Goal: Information Seeking & Learning: Check status

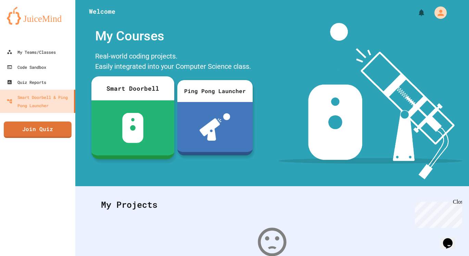
scroll to position [87, 0]
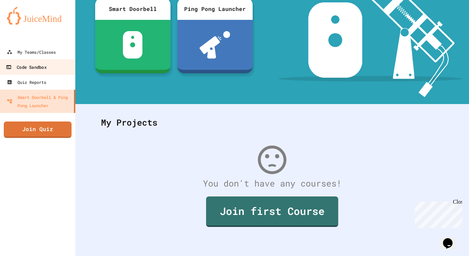
click at [46, 69] on div "Code Sandbox" at bounding box center [26, 67] width 40 height 9
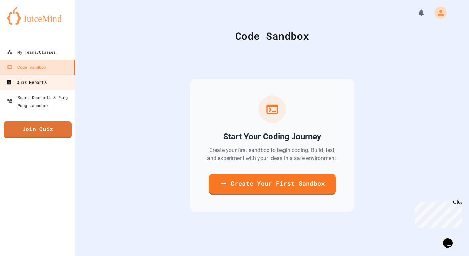
click at [53, 87] on link "Quiz Reports" at bounding box center [38, 81] width 78 height 15
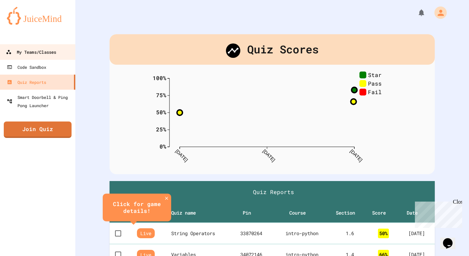
click at [51, 52] on div "My Teams/Classes" at bounding box center [31, 52] width 50 height 9
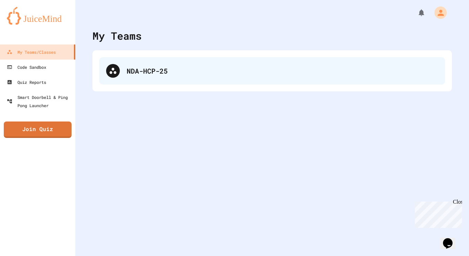
click at [131, 77] on div "NDA-HCP-25" at bounding box center [272, 70] width 346 height 27
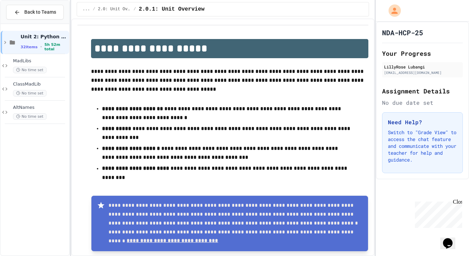
scroll to position [97, 0]
click at [17, 14] on icon at bounding box center [17, 12] width 6 height 6
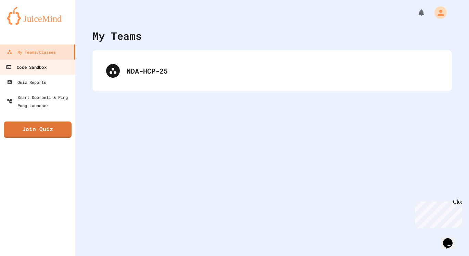
click at [51, 68] on link "Code Sandbox" at bounding box center [38, 66] width 78 height 15
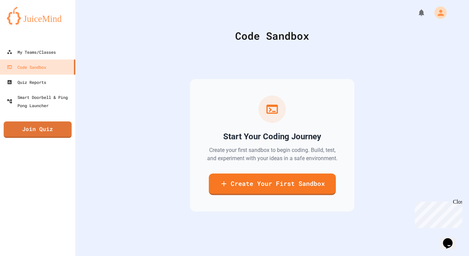
click at [54, 130] on link "Join Quiz" at bounding box center [38, 130] width 68 height 16
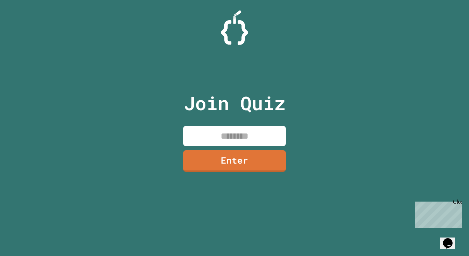
click at [459, 199] on div "Close" at bounding box center [457, 203] width 9 height 9
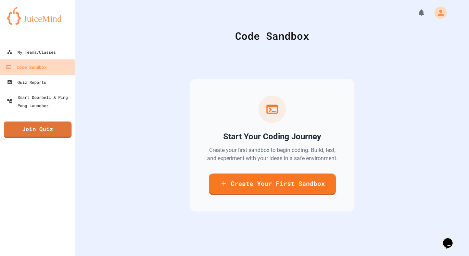
click at [39, 60] on link "Code Sandbox" at bounding box center [38, 66] width 78 height 15
click at [46, 24] on img at bounding box center [38, 16] width 62 height 18
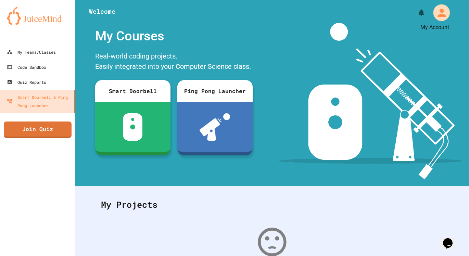
click at [437, 13] on icon "My Account" at bounding box center [442, 13] width 12 height 12
click at [437, 256] on div at bounding box center [234, 256] width 469 height 0
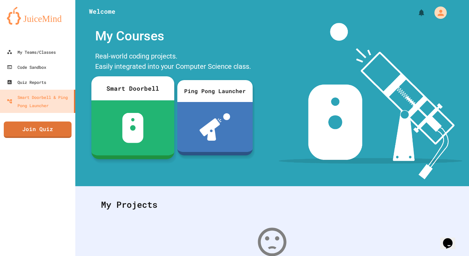
click at [117, 92] on div "Smart Doorbell" at bounding box center [132, 88] width 83 height 24
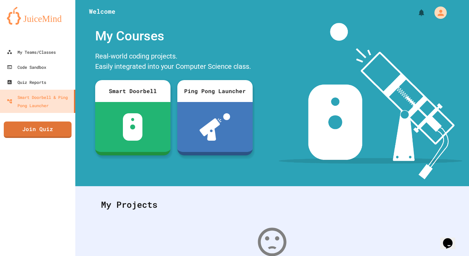
scroll to position [189, 0]
click at [59, 79] on link "Quiz Reports" at bounding box center [38, 81] width 78 height 15
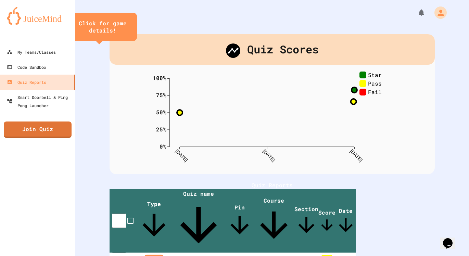
scroll to position [75, 0]
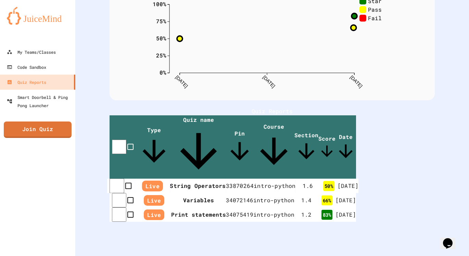
click at [168, 179] on th "Live" at bounding box center [152, 186] width 35 height 15
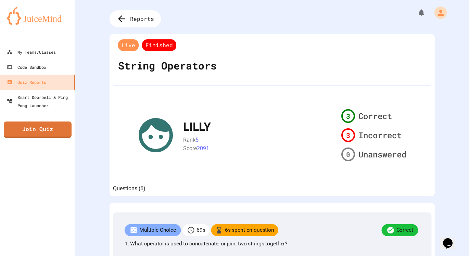
click at [121, 5] on div at bounding box center [272, 10] width 394 height 21
click at [129, 20] on div "Reports" at bounding box center [135, 19] width 56 height 19
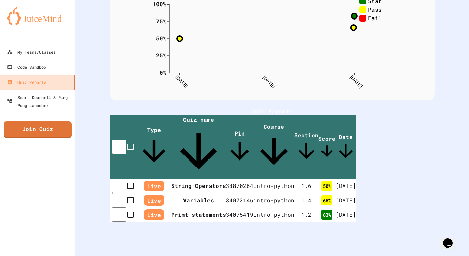
scroll to position [75, 0]
